Goal: Transaction & Acquisition: Book appointment/travel/reservation

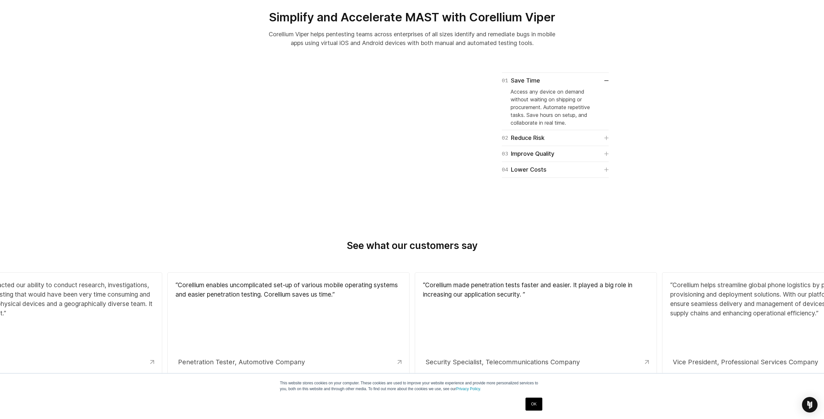
scroll to position [424, 0]
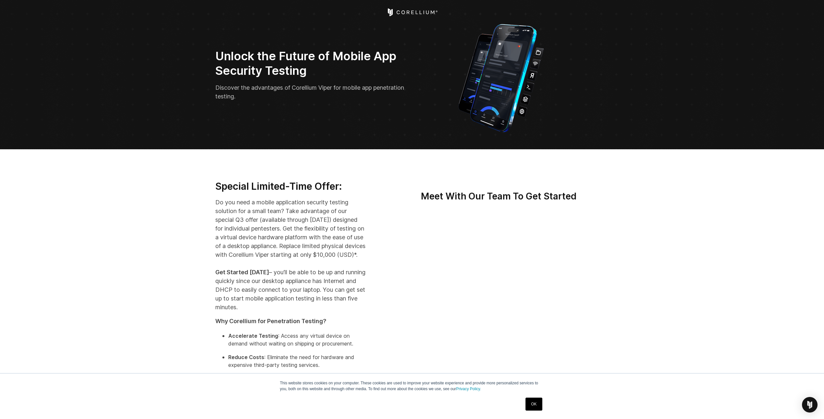
scroll to position [137, 0]
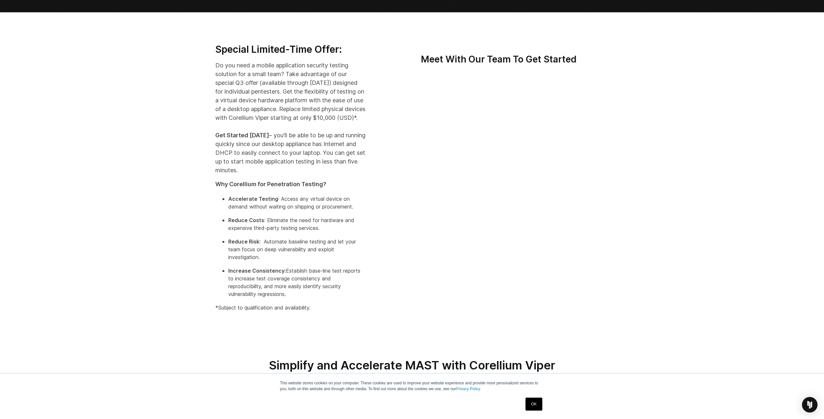
drag, startPoint x: 318, startPoint y: 126, endPoint x: 216, endPoint y: 65, distance: 118.7
click at [216, 65] on p "Do you need a mobile application security testing solution for a small team? Ta…" at bounding box center [290, 118] width 151 height 114
copy p "Do you need a mobile application security testing solution for a small team? Ta…"
click at [280, 54] on h3 "Special Limited-Time Offer:" at bounding box center [290, 49] width 151 height 12
drag, startPoint x: 213, startPoint y: 49, endPoint x: 303, endPoint y: 125, distance: 117.6
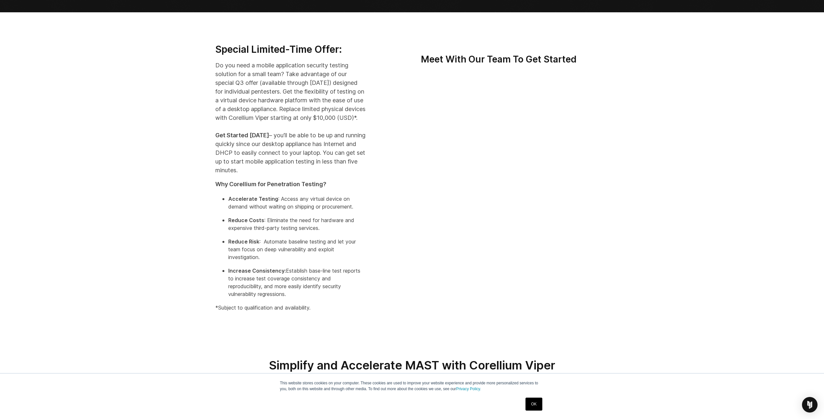
click at [303, 125] on div "Special Limited-Time Offer: Do you need a mobile application security testing s…" at bounding box center [290, 179] width 163 height 273
copy div "Special Limited-Time Offer: Do you need a mobile application security testing s…"
